Goal: Transaction & Acquisition: Purchase product/service

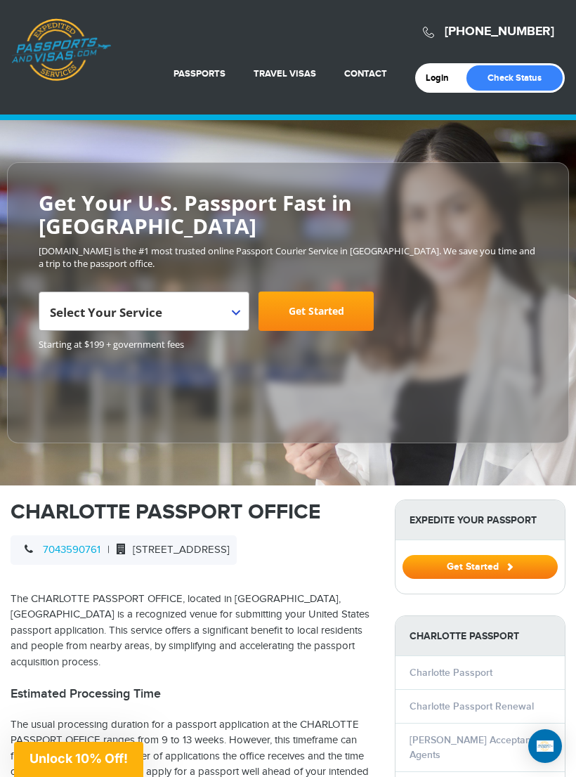
click at [224, 297] on span "Select Your Service" at bounding box center [142, 316] width 185 height 39
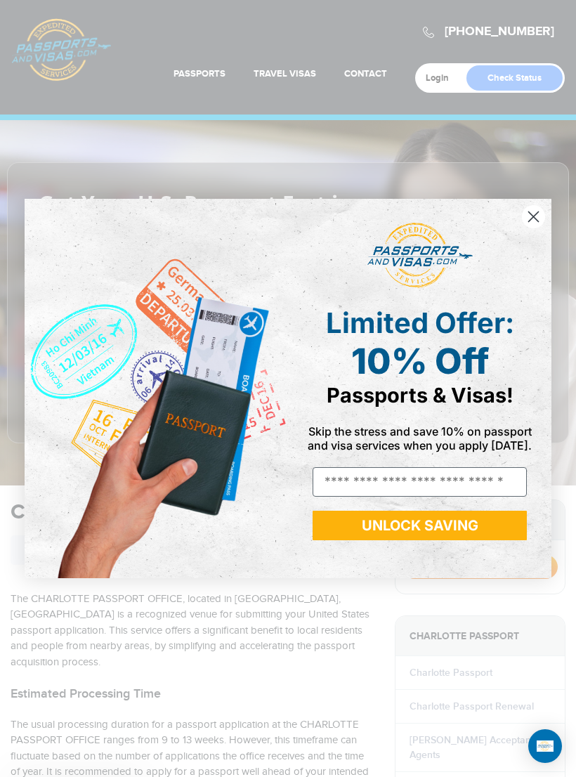
click at [131, 378] on img "POPUP Form" at bounding box center [156, 388] width 263 height 379
click at [531, 218] on icon "Close dialog" at bounding box center [534, 217] width 10 height 10
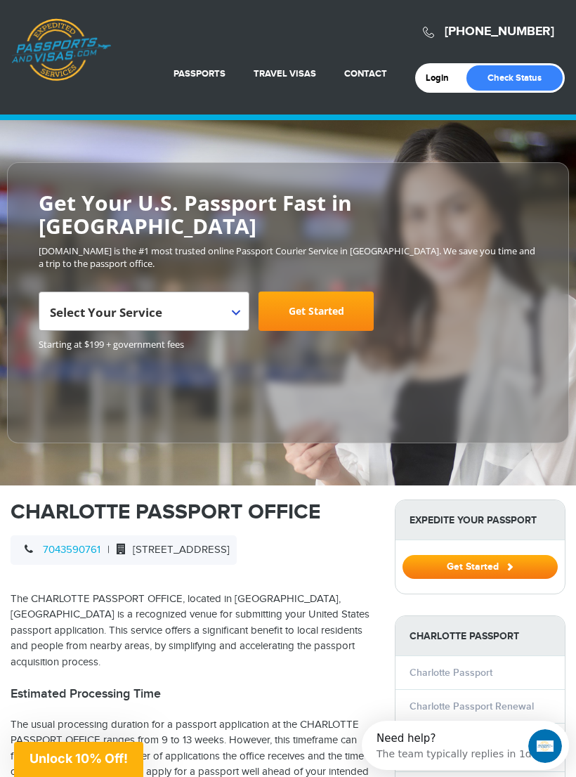
click at [317, 291] on link "Get Started" at bounding box center [315, 310] width 115 height 39
click at [209, 297] on span "Select Your Service" at bounding box center [142, 316] width 185 height 39
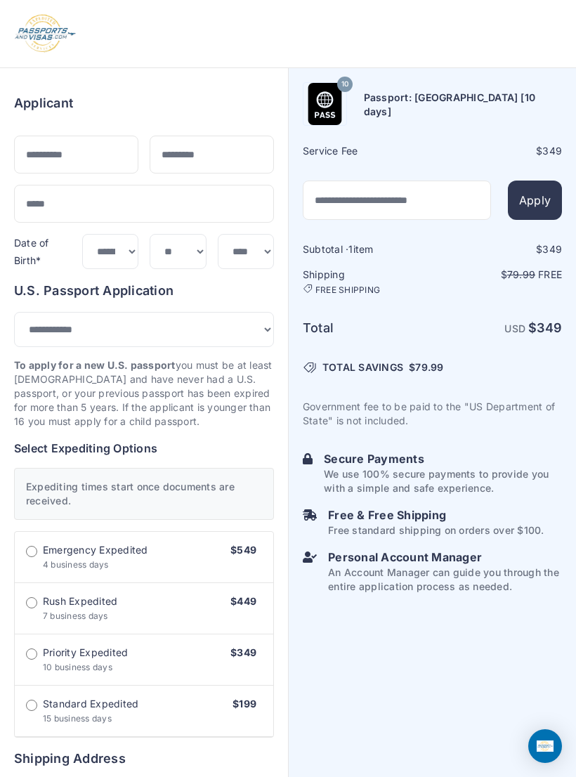
select select "***"
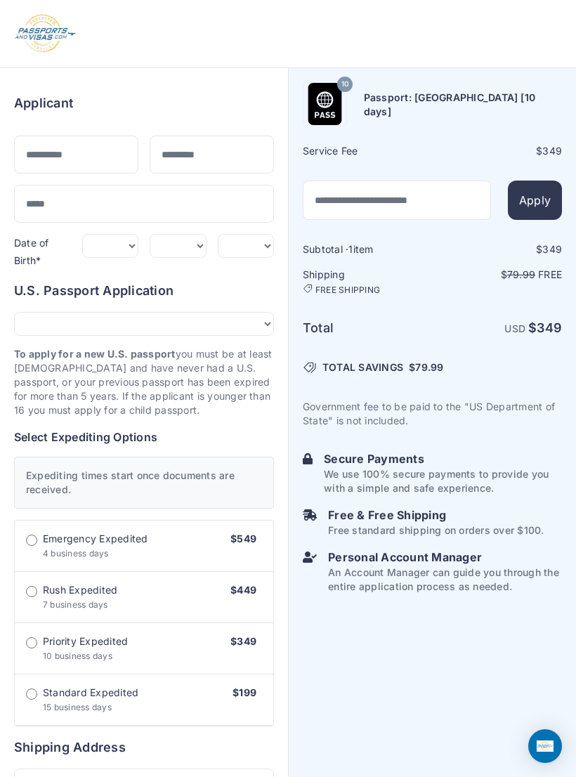
click at [197, 692] on label "Standard Expedited 15 business days $199" at bounding box center [144, 699] width 258 height 51
